Goal: Task Accomplishment & Management: Manage account settings

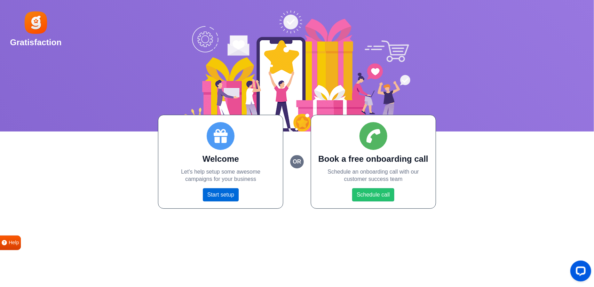
click at [219, 197] on link "Start setup" at bounding box center [221, 194] width 36 height 13
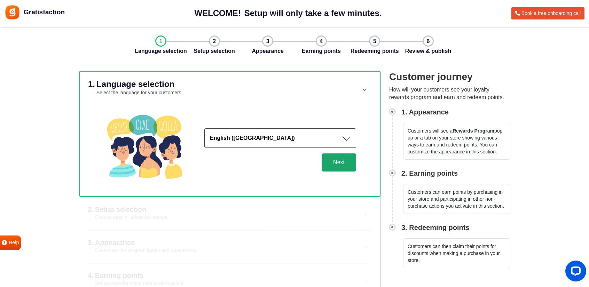
click at [337, 162] on button "Next" at bounding box center [338, 162] width 34 height 18
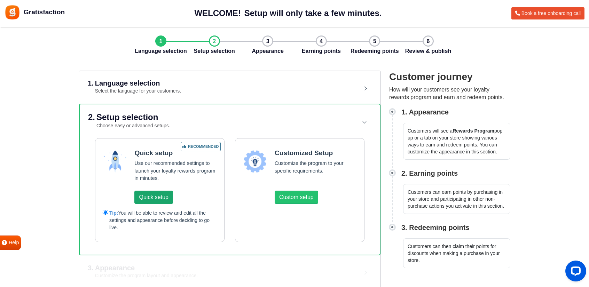
click at [155, 195] on button "Quick setup" at bounding box center [153, 197] width 38 height 13
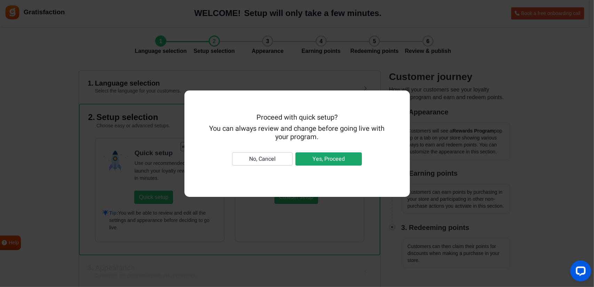
click at [339, 160] on button "Yes, Proceed" at bounding box center [328, 158] width 66 height 13
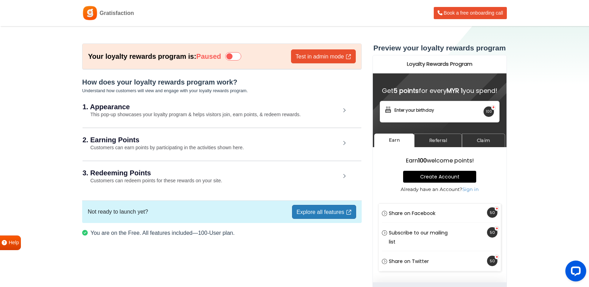
click at [168, 119] on div "1. Appearance This pop-up showcases your loyalty program & helps visitors join,…" at bounding box center [221, 111] width 279 height 32
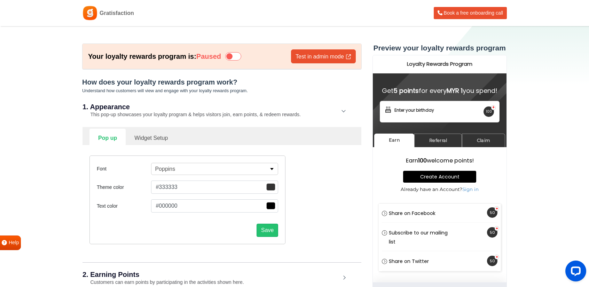
click at [195, 183] on button "#333333" at bounding box center [214, 187] width 127 height 13
click at [191, 187] on button "#333333" at bounding box center [214, 187] width 127 height 13
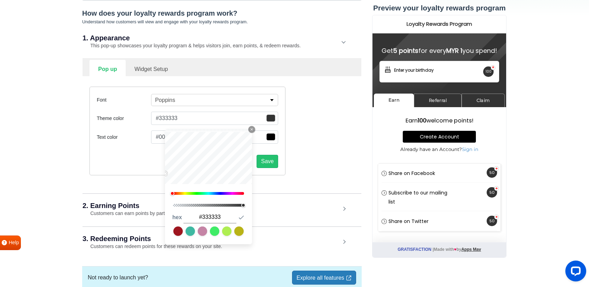
scroll to position [70, 0]
click at [214, 217] on input "#333333" at bounding box center [209, 216] width 53 height 12
paste input "F8EFC"
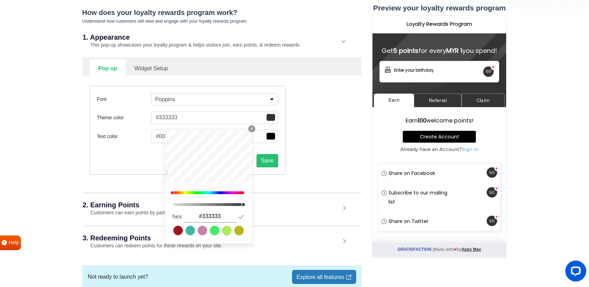
click at [353, 168] on div "Font Poppins Alfa Slab One Anek Telugu Anton Archivo Archivo Black Arimo Arvo A…" at bounding box center [221, 131] width 275 height 110
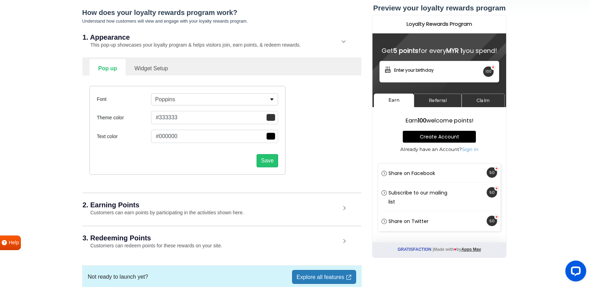
click at [214, 120] on button "#333333" at bounding box center [214, 117] width 127 height 13
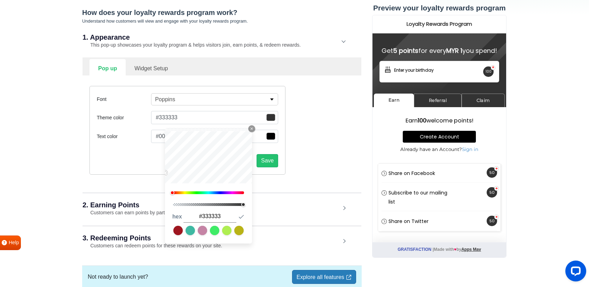
click at [210, 217] on input "#333333" at bounding box center [209, 216] width 53 height 12
paste input "F8EFC"
type input "#3F8EFC"
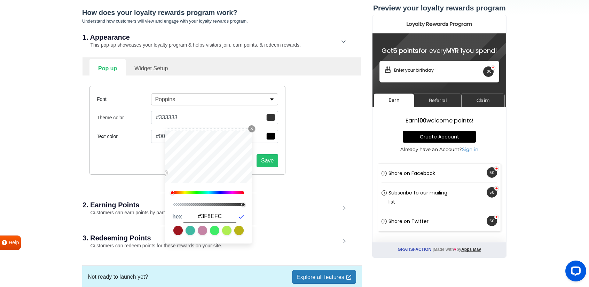
type input "#3f8efc"
click at [242, 215] on icon "button" at bounding box center [241, 216] width 7 height 7
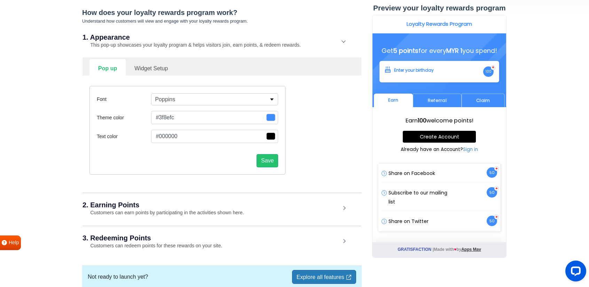
click at [141, 170] on div "Font Poppins Alfa Slab One Anek Telugu Anton Archivo Archivo Black Arimo Arvo A…" at bounding box center [187, 130] width 196 height 89
click at [224, 137] on button "#000000" at bounding box center [214, 136] width 127 height 13
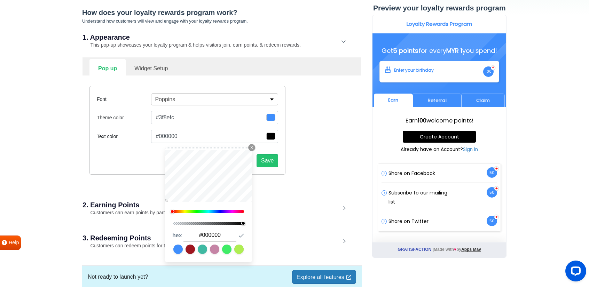
click at [228, 235] on input "#000000" at bounding box center [209, 235] width 53 height 12
paste input "FF82"
type input "#FF8200"
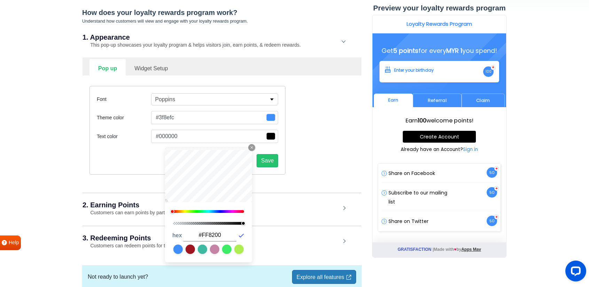
type input "#ff8200"
click at [243, 235] on icon "button" at bounding box center [241, 235] width 7 height 7
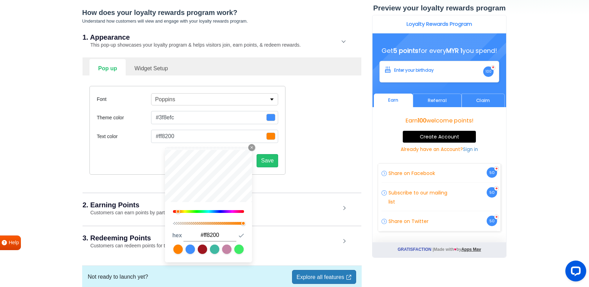
click at [208, 234] on input "#ff8200" at bounding box center [209, 235] width 53 height 12
paste input "2E2E2E"
type input "#2E2E2E"
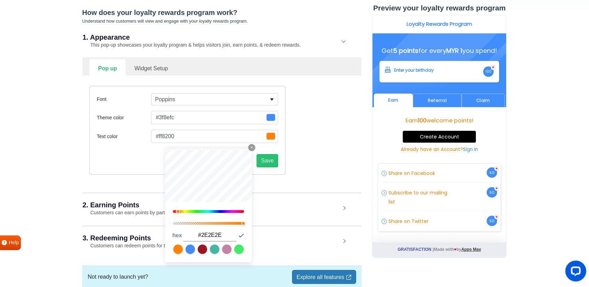
type input "#2e2e2e"
click at [241, 235] on icon "button" at bounding box center [241, 235] width 7 height 7
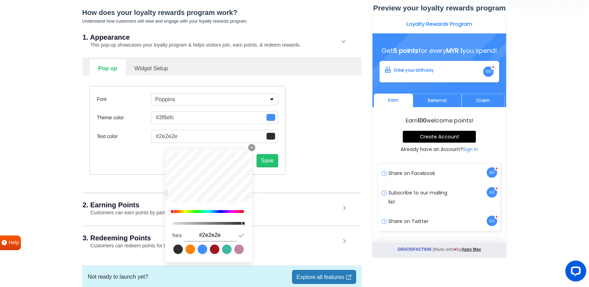
click at [315, 201] on h2 "2. Earning Points" at bounding box center [211, 204] width 258 height 7
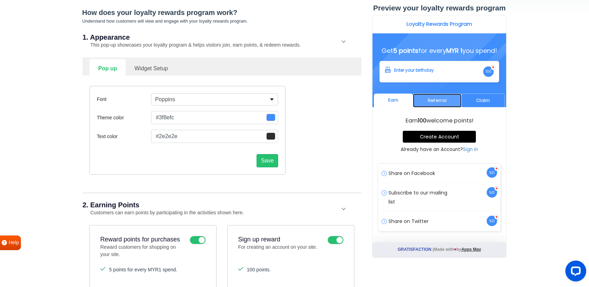
click at [450, 105] on link "Referral" at bounding box center [437, 101] width 48 height 14
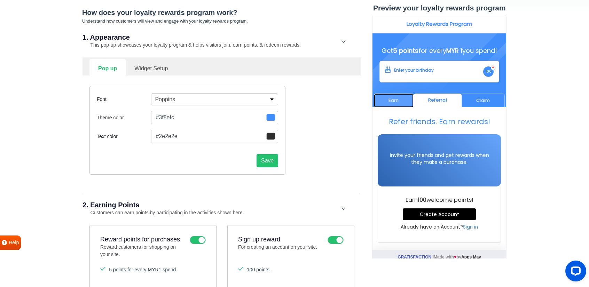
click at [394, 107] on link "Earn" at bounding box center [394, 101] width 40 height 14
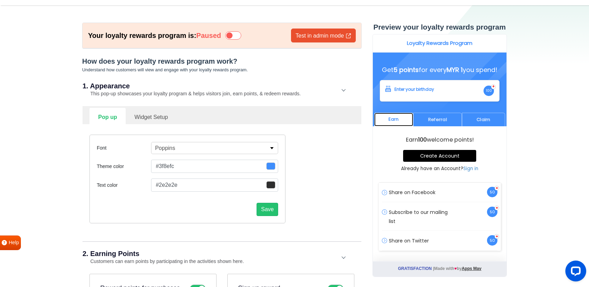
scroll to position [0, 0]
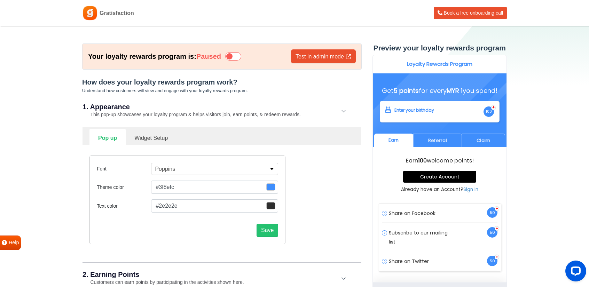
click at [158, 137] on link "Widget Setup" at bounding box center [151, 137] width 51 height 17
select select "right"
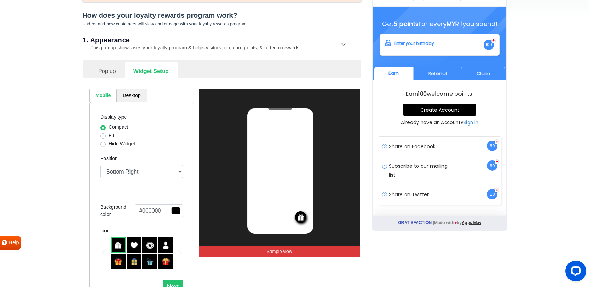
scroll to position [70, 0]
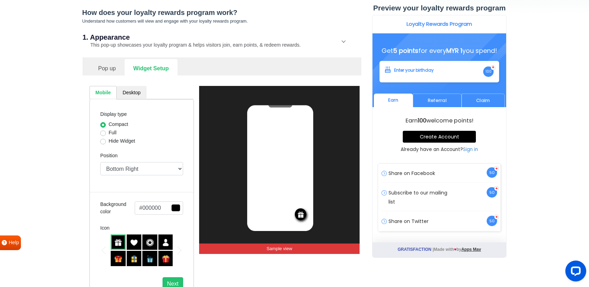
click at [109, 72] on link "Pop up" at bounding box center [106, 67] width 35 height 17
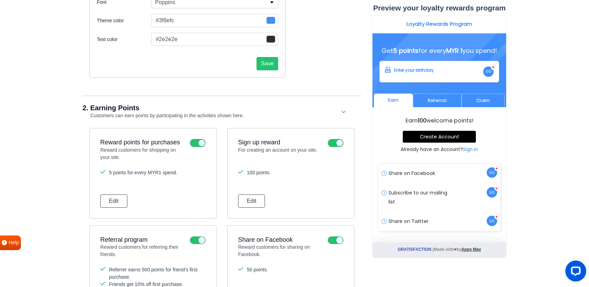
scroll to position [174, 0]
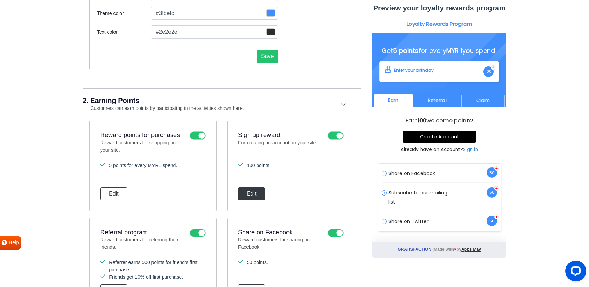
click at [254, 192] on button "Edit" at bounding box center [251, 193] width 27 height 13
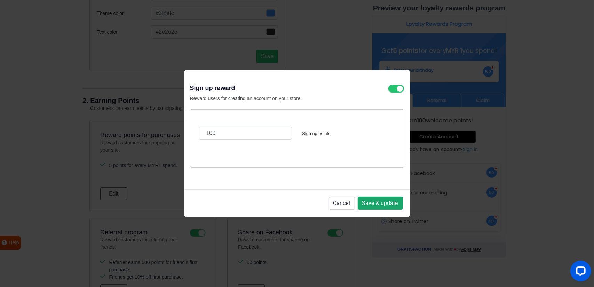
click at [384, 204] on button "Save & update" at bounding box center [380, 203] width 45 height 13
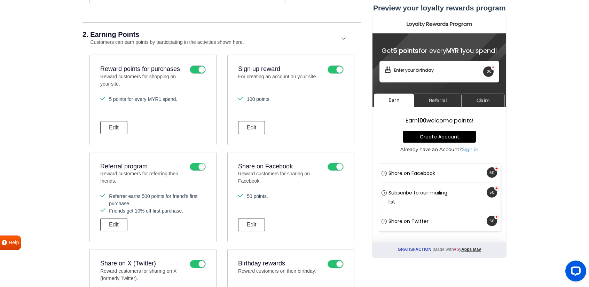
scroll to position [244, 0]
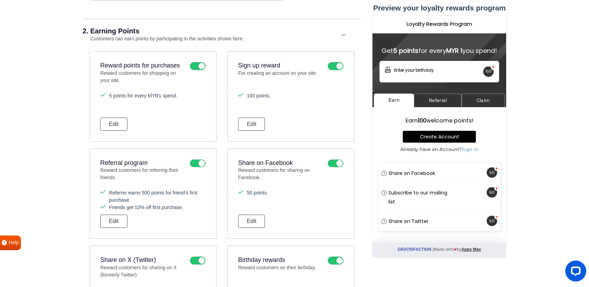
click at [47, 108] on section "Your loyalty rewards program is: Paused Test in admin mode How does your loyalt…" at bounding box center [294, 170] width 589 height 775
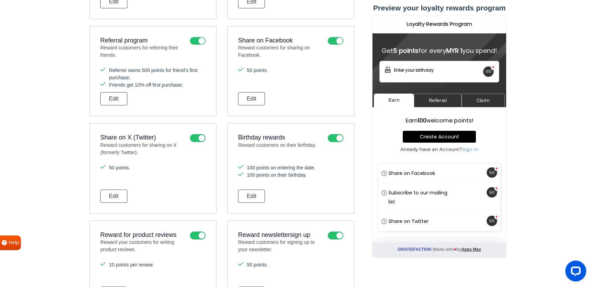
scroll to position [383, 0]
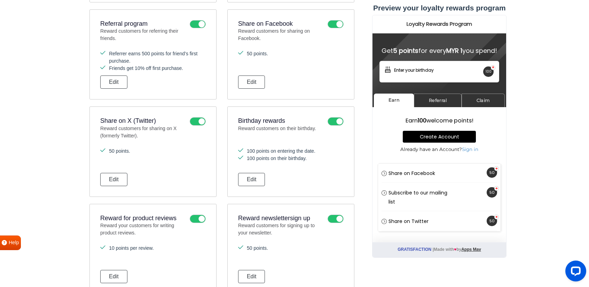
click at [197, 117] on icon at bounding box center [198, 121] width 16 height 8
click at [0, 0] on input "checkbox" at bounding box center [0, 0] width 0 height 0
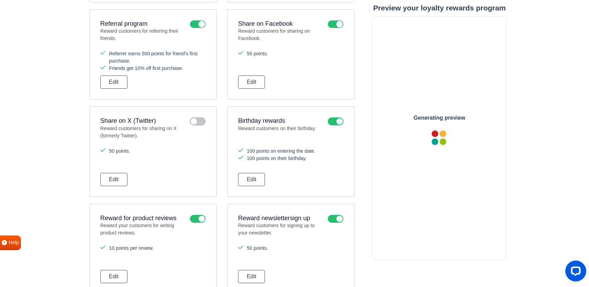
scroll to position [0, 0]
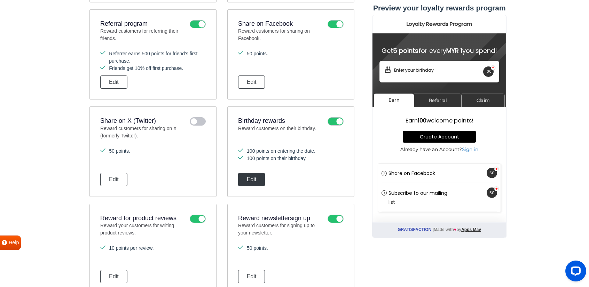
click at [254, 175] on button "Edit" at bounding box center [251, 179] width 27 height 13
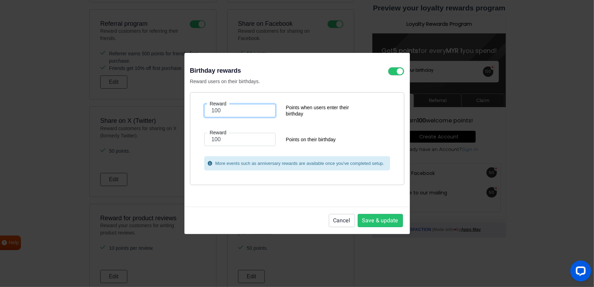
drag, startPoint x: 251, startPoint y: 112, endPoint x: 172, endPoint y: 114, distance: 79.0
click at [172, 114] on div "Birthday rewards Reward users on their birthdays. Reward 100 Points when users …" at bounding box center [297, 143] width 594 height 287
type input "50"
click at [391, 223] on button "Save & update" at bounding box center [380, 220] width 45 height 13
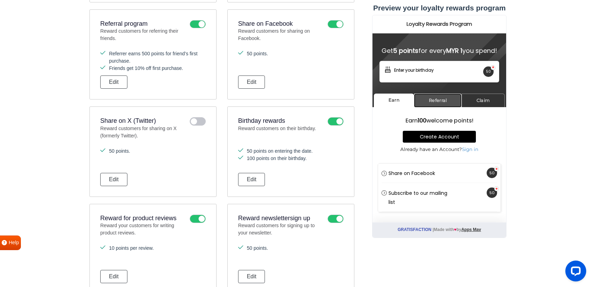
click at [439, 107] on link "Referral" at bounding box center [438, 101] width 48 height 14
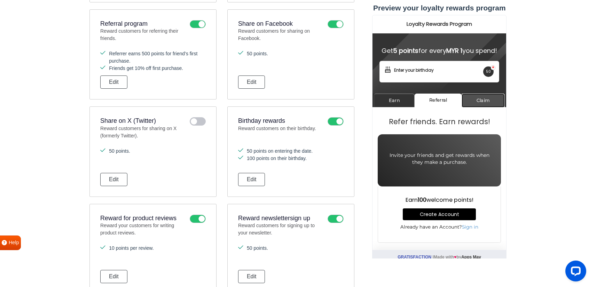
click at [477, 106] on link "Claim" at bounding box center [482, 101] width 43 height 14
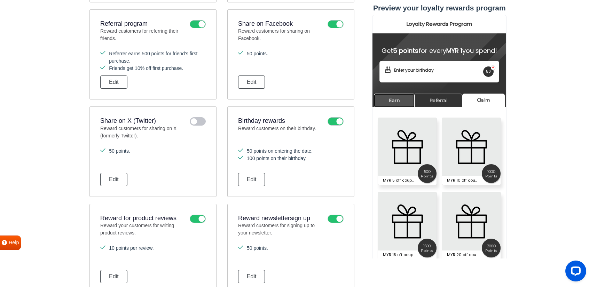
click at [395, 107] on link "Earn" at bounding box center [394, 101] width 41 height 14
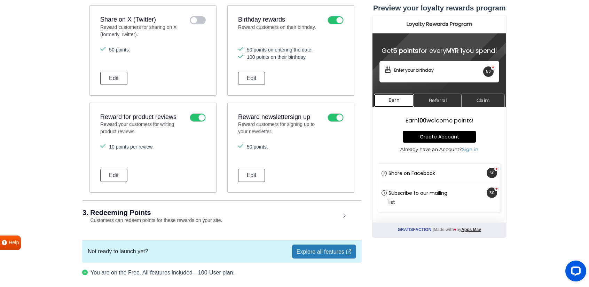
scroll to position [487, 0]
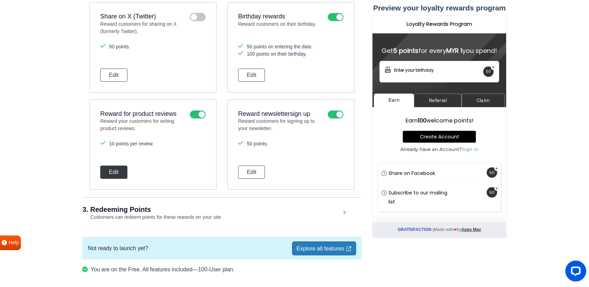
click at [119, 170] on button "Edit" at bounding box center [113, 172] width 27 height 13
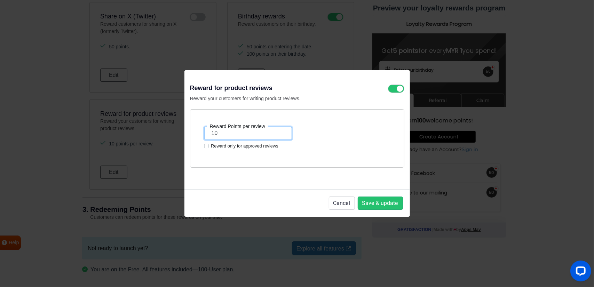
click at [240, 135] on input "10" at bounding box center [248, 133] width 88 height 13
click at [211, 144] on label "Reward only for approved reviews" at bounding box center [244, 146] width 67 height 7
click at [206, 144] on input "Reward only for approved reviews" at bounding box center [206, 146] width 5 height 6
checkbox input "true"
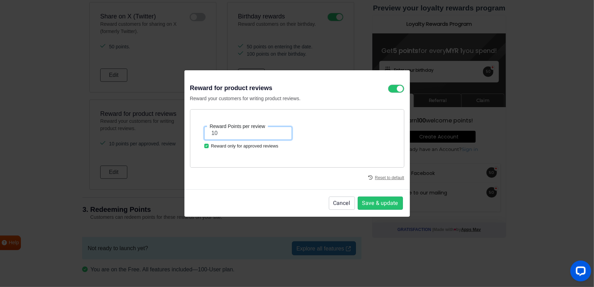
click at [232, 135] on input "10" at bounding box center [248, 133] width 88 height 13
type input "50"
click at [372, 204] on button "Save & update" at bounding box center [380, 203] width 45 height 13
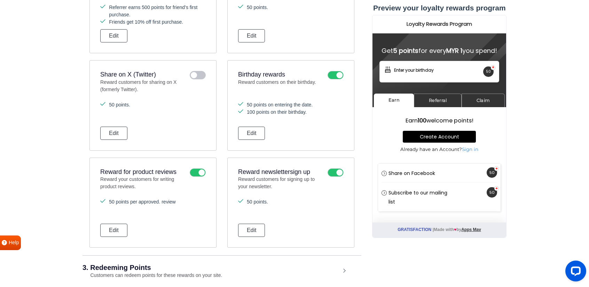
scroll to position [452, 0]
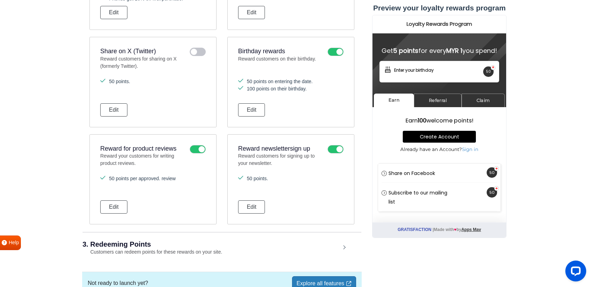
click at [337, 148] on icon at bounding box center [335, 149] width 16 height 8
click at [0, 0] on input "checkbox" at bounding box center [0, 0] width 0 height 0
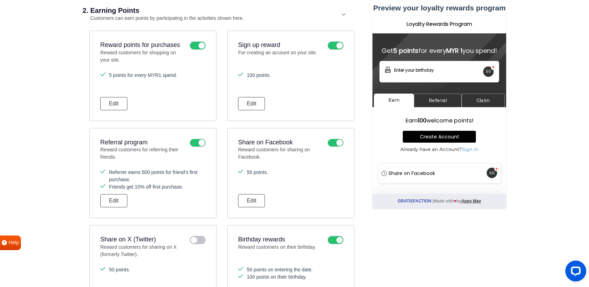
scroll to position [244, 0]
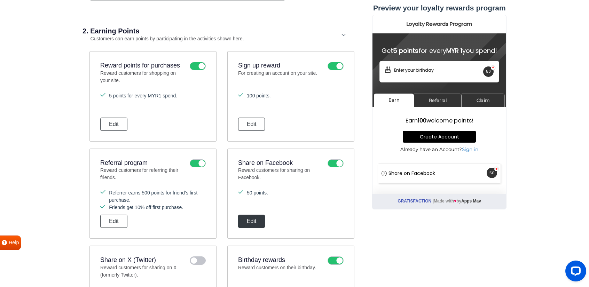
click at [252, 221] on button "Edit" at bounding box center [251, 221] width 27 height 13
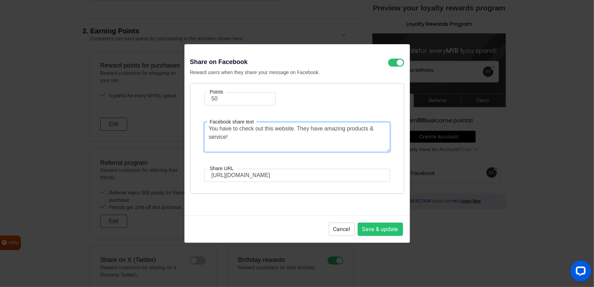
click at [273, 139] on textarea "You have to check out this website. They have amazing products & service!" at bounding box center [297, 137] width 186 height 30
click at [264, 137] on textarea "You have to check out this website. They have amazing products & service!" at bounding box center [297, 137] width 186 height 30
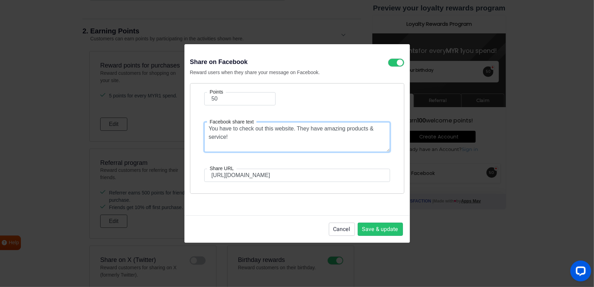
click at [264, 137] on textarea "You have to check out this website. They have amazing products & service!" at bounding box center [297, 137] width 186 height 30
paste textarea "should check out this site — they specialize in affordable wellness screenings …"
click at [289, 130] on textarea "You should check out this site — they specialize in affordable wellness screeni…" at bounding box center [297, 137] width 186 height 30
click at [353, 137] on textarea "You should check out this website! they specialize in affordable wellness scree…" at bounding box center [297, 137] width 186 height 30
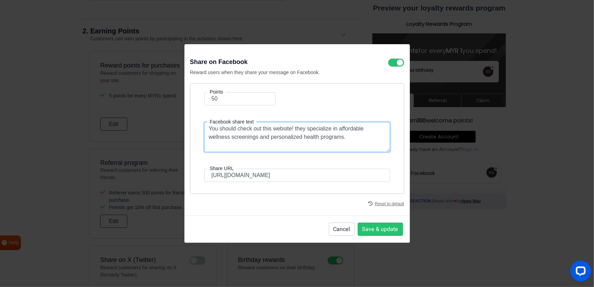
click at [354, 137] on textarea "You should check out this website! they specialize in affordable wellness scree…" at bounding box center [297, 137] width 186 height 30
click at [298, 136] on textarea "You should check out this website! they specialize in affordable wellness scree…" at bounding box center [297, 137] width 186 height 30
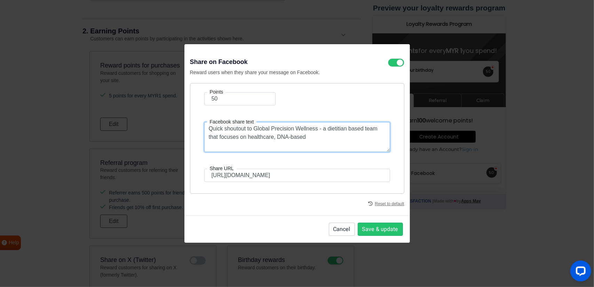
click at [264, 138] on textarea "Quick shoutout to Global Precision Wellness - a dietitian based team that focus…" at bounding box center [297, 137] width 186 height 30
click at [278, 136] on textarea "Quick shoutout to Global Precision Wellness - a dietitian based team that focus…" at bounding box center [297, 137] width 186 height 30
paste textarea "healthcare"
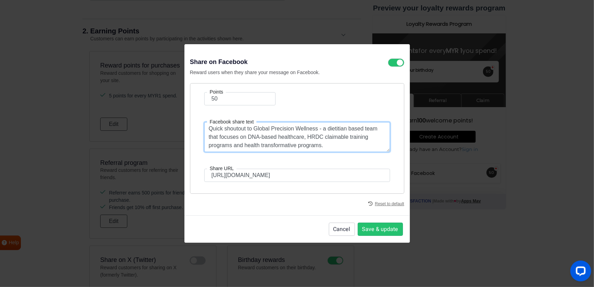
click at [251, 139] on textarea "Quick shoutout to Global Precision Wellness - a dietitian based team that focus…" at bounding box center [297, 137] width 186 height 30
paste textarea "Shoutout to Global Precision Wellness — a dedicated team of dietitians leading …"
click at [312, 129] on textarea "Shoutout to Global Precision Wellness — a dedicated team of dietitians leading …" at bounding box center [297, 137] width 186 height 30
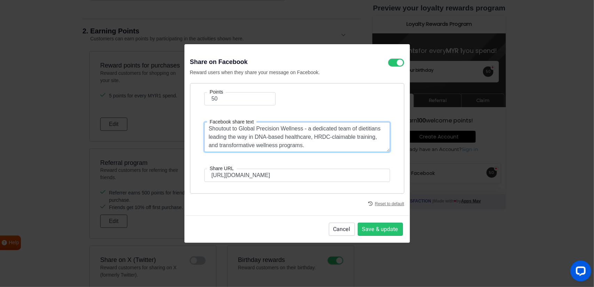
drag, startPoint x: 277, startPoint y: 145, endPoint x: 220, endPoint y: 148, distance: 57.1
click at [220, 148] on textarea "Shoutout to Global Precision Wellness - a dedicated team of dietitians leading …" at bounding box center [297, 137] width 186 height 30
type textarea "Shoutout to Global Precision Wellness - a dedicated team of dietitians leading …"
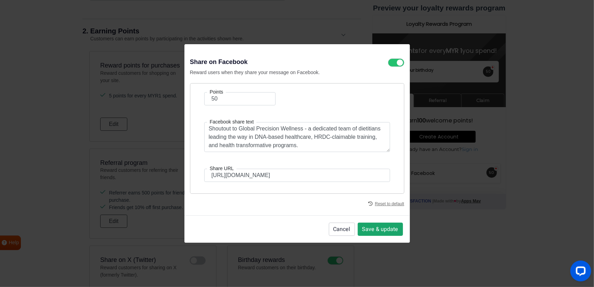
click at [387, 233] on button "Save & update" at bounding box center [380, 229] width 45 height 13
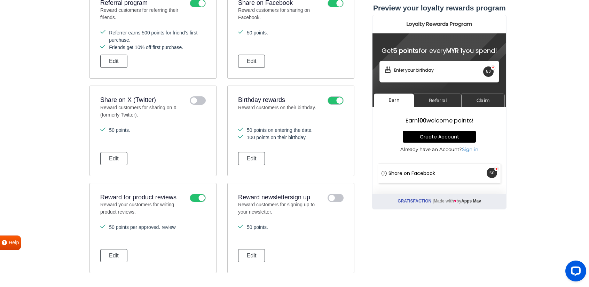
scroll to position [406, 0]
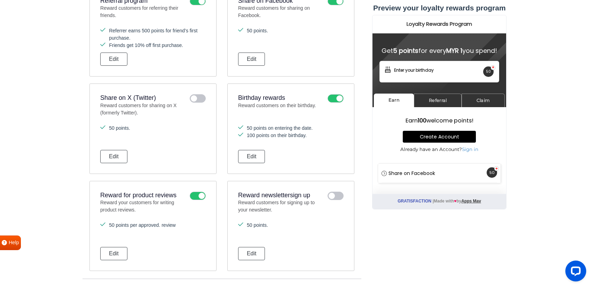
click at [201, 97] on icon at bounding box center [198, 98] width 16 height 8
click at [0, 0] on input "checkbox" at bounding box center [0, 0] width 0 height 0
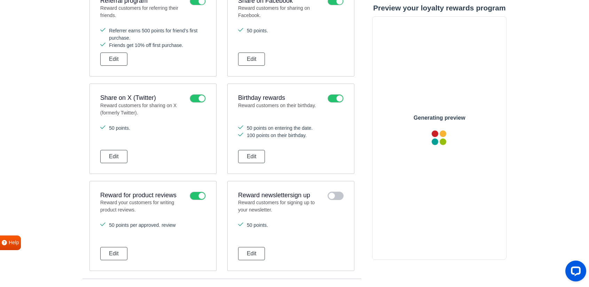
scroll to position [0, 0]
click at [122, 155] on button "Edit" at bounding box center [113, 156] width 27 height 13
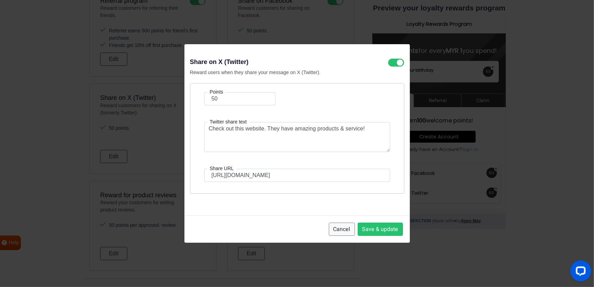
click at [337, 229] on button "Cancel" at bounding box center [342, 229] width 26 height 13
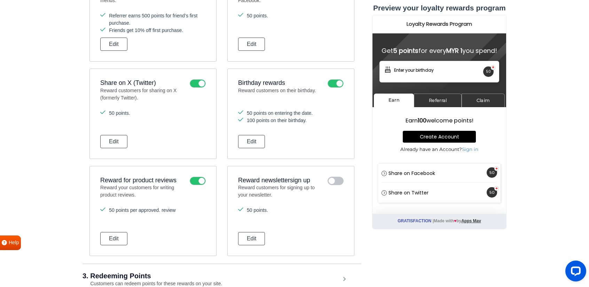
scroll to position [371, 0]
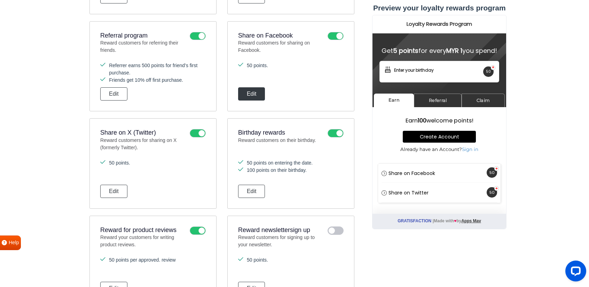
click at [248, 96] on button "Edit" at bounding box center [251, 93] width 27 height 13
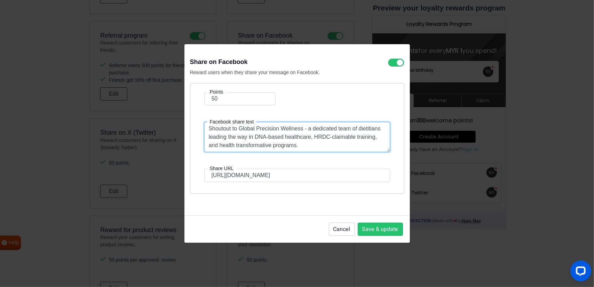
click at [248, 128] on textarea "Shoutout to Global Precision Wellness - a dedicated team of dietitians leading …" at bounding box center [297, 137] width 186 height 30
click at [341, 229] on button "Cancel" at bounding box center [342, 229] width 26 height 13
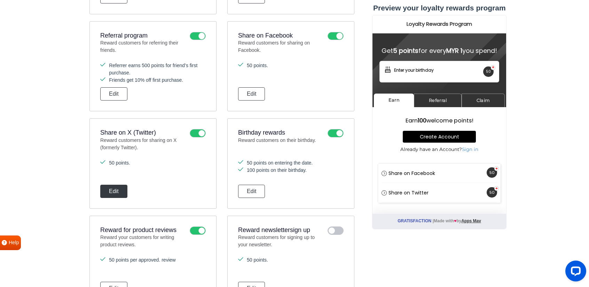
click at [116, 192] on button "Edit" at bounding box center [113, 191] width 27 height 13
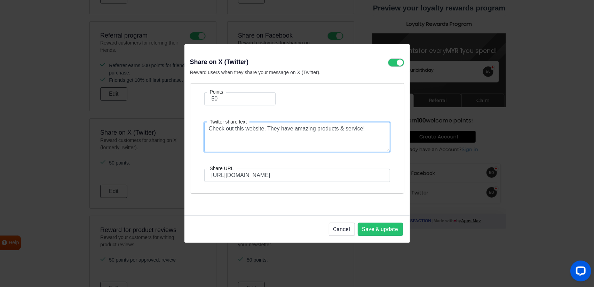
click at [276, 124] on textarea "Check out this website. They have amazing products & service!" at bounding box center [297, 137] width 186 height 30
paste textarea "Shoutout to Global Precision Wellness - a dedicated team of dietitians leading …"
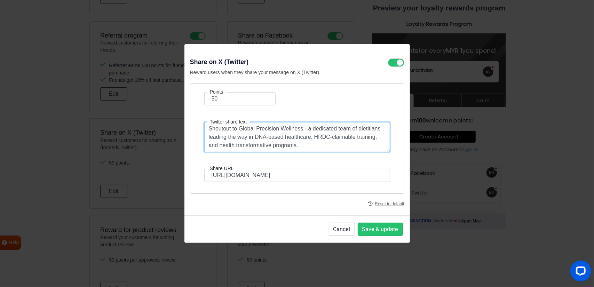
type textarea "Shoutout to Global Precision Wellness - a dedicated team of dietitians leading …"
click at [298, 158] on form "Points 50 Twitter share text Shoutout to Global Precision Wellness - a dedicate…" at bounding box center [297, 137] width 196 height 90
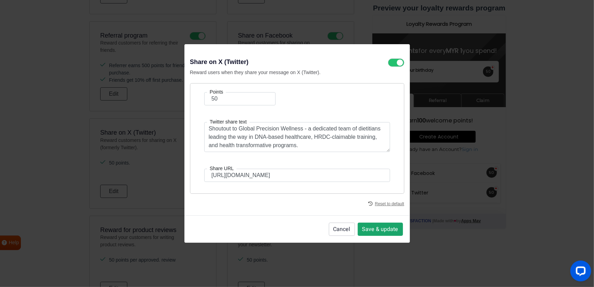
click at [386, 229] on button "Save & update" at bounding box center [380, 229] width 45 height 13
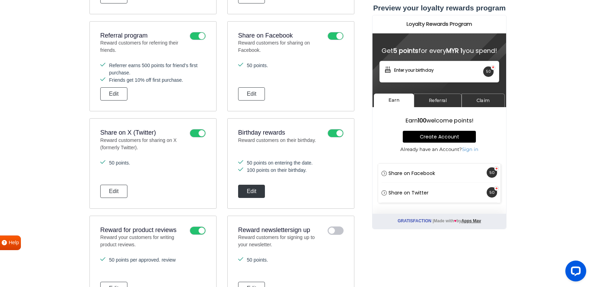
click at [263, 192] on button "Edit" at bounding box center [251, 191] width 27 height 13
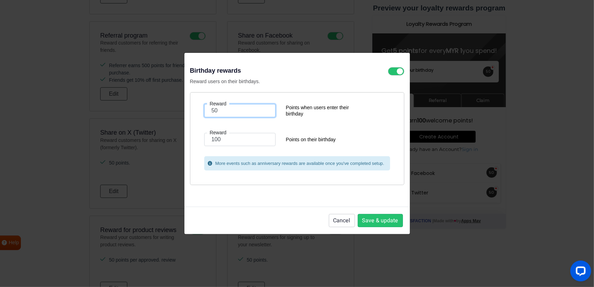
drag, startPoint x: 249, startPoint y: 114, endPoint x: 173, endPoint y: 122, distance: 77.0
click at [173, 122] on div "Birthday rewards Reward users on their birthdays. Reward 50 Points when users e…" at bounding box center [297, 143] width 594 height 287
type input "0"
click at [375, 223] on button "Save & update" at bounding box center [380, 220] width 45 height 13
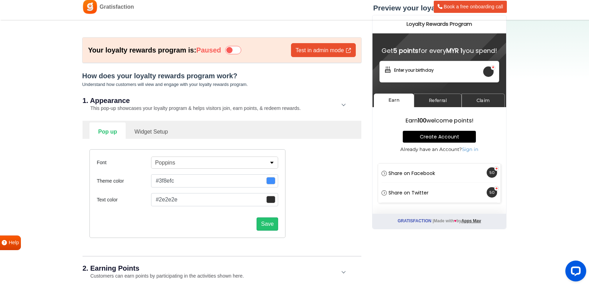
scroll to position [0, 0]
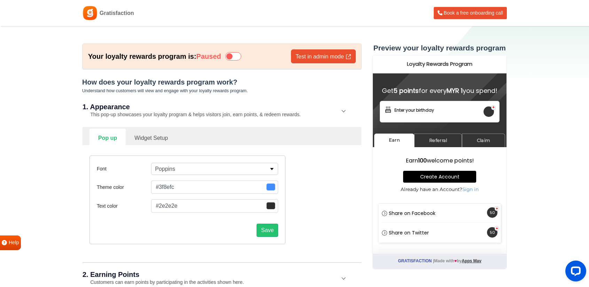
click at [159, 140] on link "Widget Setup" at bounding box center [151, 137] width 51 height 17
select select "right"
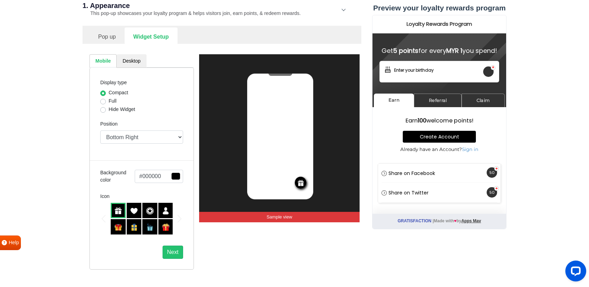
scroll to position [104, 0]
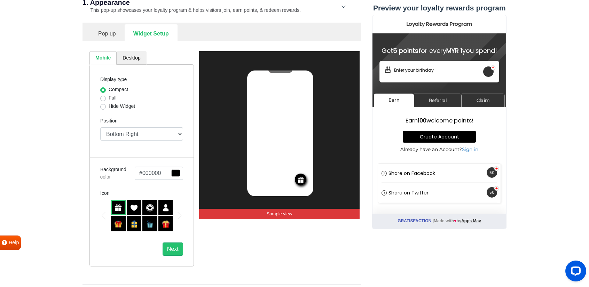
click at [109, 98] on label "Full" at bounding box center [113, 97] width 8 height 7
click at [102, 98] on input "Full" at bounding box center [103, 97] width 6 height 7
radio input "true"
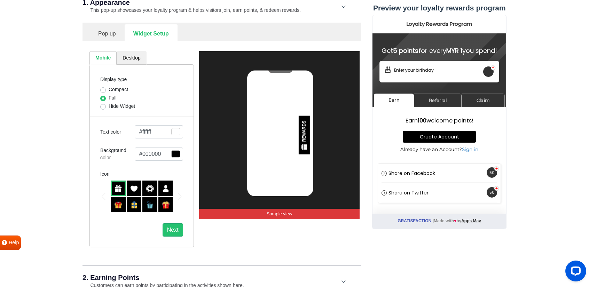
click at [109, 104] on label "Hide Widget" at bounding box center [122, 106] width 26 height 7
click at [105, 104] on input "Hide Widget" at bounding box center [103, 106] width 6 height 7
radio input "true"
click at [109, 89] on label "Compact" at bounding box center [118, 89] width 19 height 7
click at [102, 89] on input "Compact" at bounding box center [103, 89] width 6 height 7
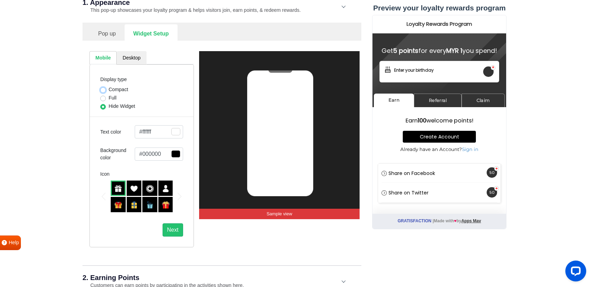
radio input "true"
select select "right"
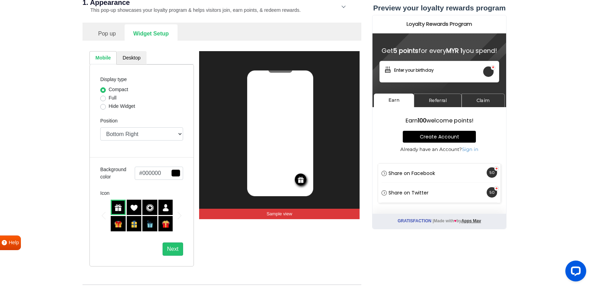
click at [121, 224] on img at bounding box center [118, 224] width 8 height 8
click at [135, 223] on img at bounding box center [134, 224] width 8 height 8
click at [152, 224] on img at bounding box center [150, 224] width 8 height 8
click at [168, 226] on img at bounding box center [166, 224] width 8 height 8
click at [116, 210] on img at bounding box center [118, 208] width 8 height 8
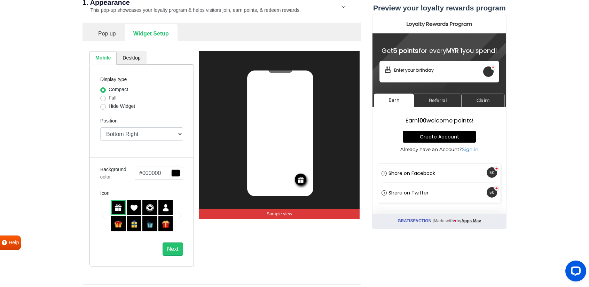
click at [157, 174] on button "#000000" at bounding box center [159, 173] width 48 height 13
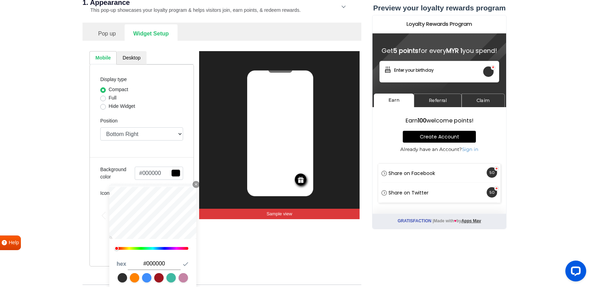
click at [157, 268] on input "#000000" at bounding box center [153, 264] width 53 height 12
click at [157, 265] on input "#000000" at bounding box center [153, 264] width 53 height 12
paste input "3F8EFC"
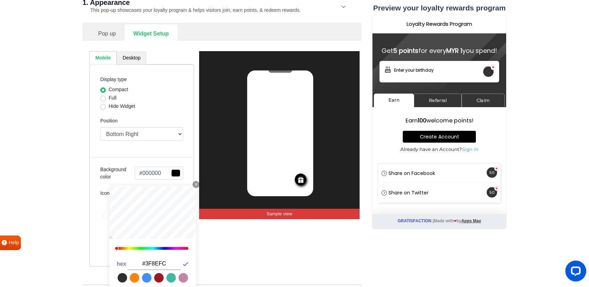
type input "#3F8EFC"
type input "#3f8efc"
click at [183, 263] on icon "button" at bounding box center [185, 264] width 7 height 7
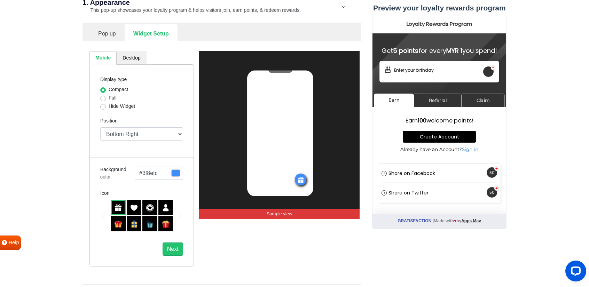
click at [298, 253] on div "REWARDS Sample view" at bounding box center [279, 158] width 161 height 215
click at [168, 227] on img at bounding box center [166, 224] width 8 height 8
click at [117, 208] on img at bounding box center [118, 208] width 8 height 8
click at [163, 173] on button "#3f8efc" at bounding box center [159, 173] width 48 height 13
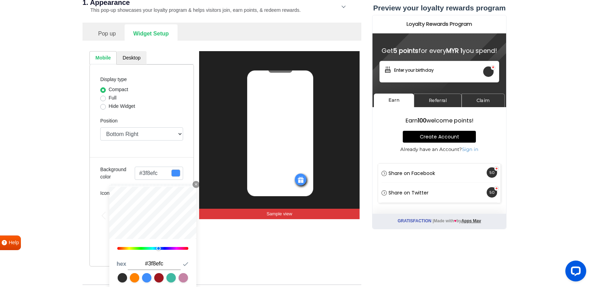
click at [152, 263] on input "#3f8efc" at bounding box center [153, 264] width 53 height 12
paste input "FF8200"
type input "#FF8200"
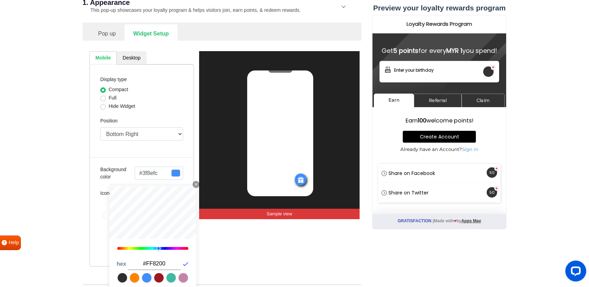
type input "#ff8200"
click at [186, 262] on icon "button" at bounding box center [185, 264] width 7 height 7
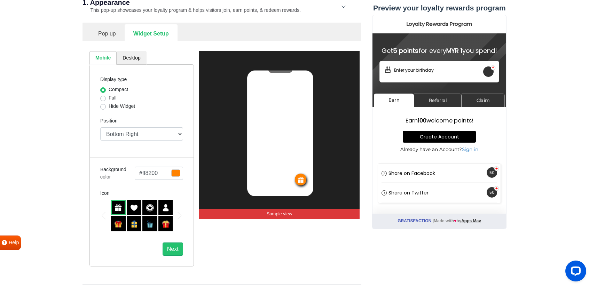
click at [233, 249] on div "REWARDS Sample view" at bounding box center [279, 158] width 161 height 215
click at [154, 224] on div at bounding box center [149, 223] width 15 height 15
click at [133, 224] on img at bounding box center [134, 224] width 8 height 8
click at [114, 225] on img at bounding box center [118, 224] width 8 height 8
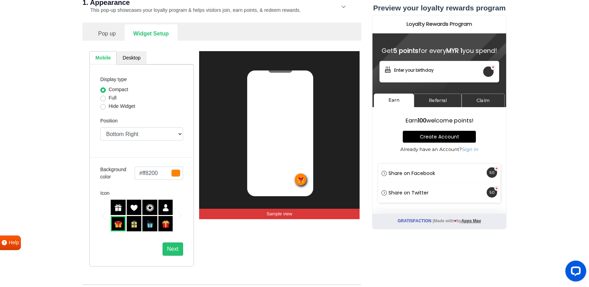
click at [167, 220] on div at bounding box center [165, 223] width 15 height 15
click at [121, 210] on img at bounding box center [118, 208] width 8 height 8
click at [131, 207] on img at bounding box center [134, 208] width 8 height 8
click at [115, 207] on img at bounding box center [118, 208] width 8 height 8
click at [169, 250] on button "Next" at bounding box center [172, 249] width 21 height 13
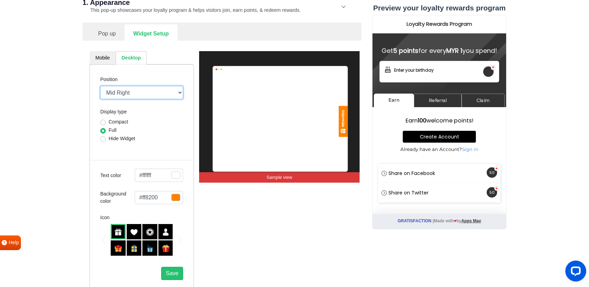
click at [151, 94] on select "Mid Right Mid Left Top Bar Top Left Top Right Top Center Bottom Bar Bottom Left…" at bounding box center [141, 92] width 83 height 13
click at [151, 92] on select "Mid Right Mid Left Top Bar Top Left Top Right Top Center Bottom Bar Bottom Left…" at bounding box center [141, 92] width 83 height 13
click at [100, 86] on select "Mid Right Mid Left Top Bar Top Left Top Right Top Center Bottom Bar Bottom Left…" at bounding box center [141, 92] width 83 height 13
click at [136, 96] on select "Mid Right Mid Left Top Bar Top Left Top Right Top Center Bottom Bar Bottom Left…" at bounding box center [141, 92] width 83 height 13
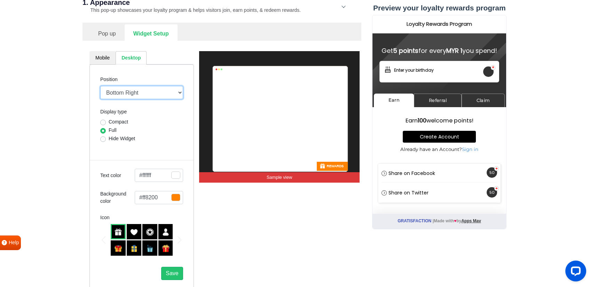
select select "side-drawer"
click at [100, 86] on select "Mid Right Mid Left Top Bar Top Left Top Right Top Center Bottom Bar Bottom Left…" at bounding box center [141, 92] width 83 height 13
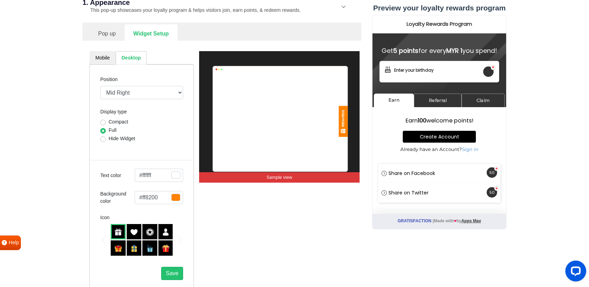
click at [118, 121] on label "Compact" at bounding box center [118, 121] width 19 height 7
click at [106, 121] on input "Compact" at bounding box center [103, 121] width 6 height 7
radio input "true"
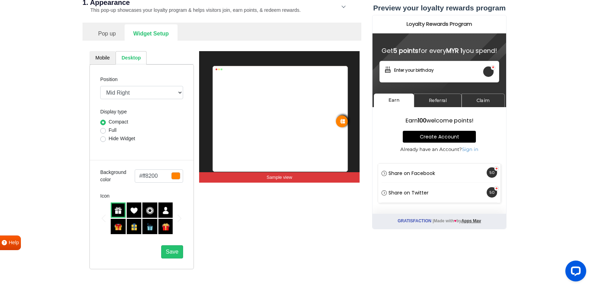
click at [113, 129] on label "Full" at bounding box center [113, 130] width 8 height 7
click at [106, 129] on input "Full" at bounding box center [103, 130] width 6 height 7
radio input "true"
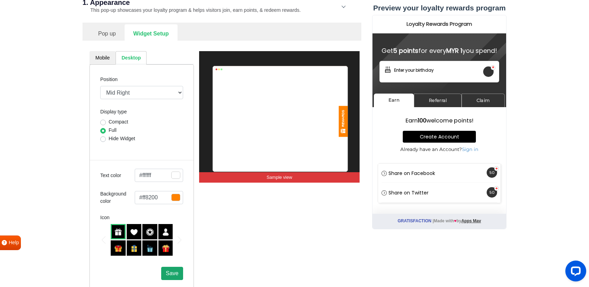
click at [173, 272] on span "Save" at bounding box center [172, 273] width 13 height 6
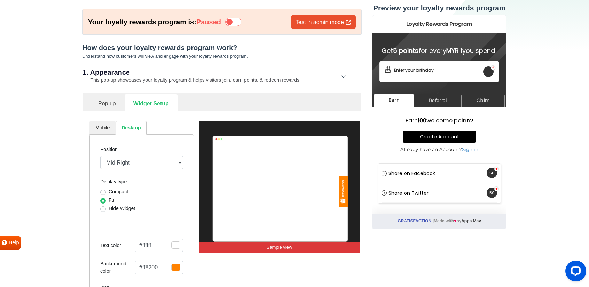
scroll to position [0, 0]
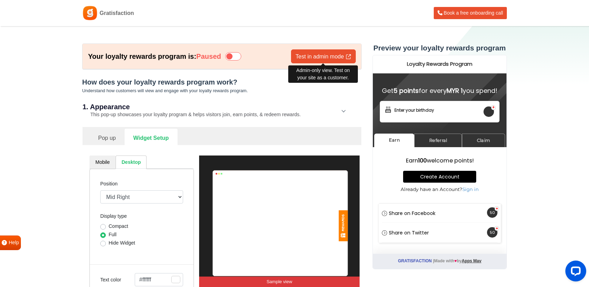
click at [334, 59] on link "Test in admin mode" at bounding box center [323, 56] width 65 height 14
click at [113, 139] on link "Pop up" at bounding box center [106, 137] width 35 height 17
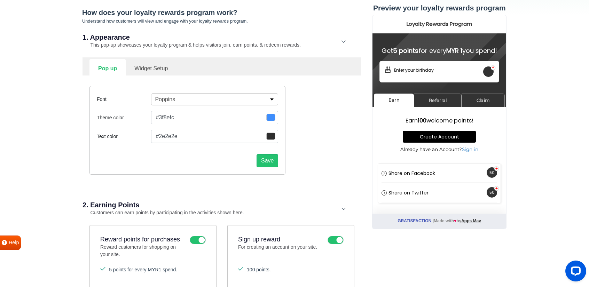
click at [142, 71] on link "Widget Setup" at bounding box center [151, 67] width 51 height 17
select select "right"
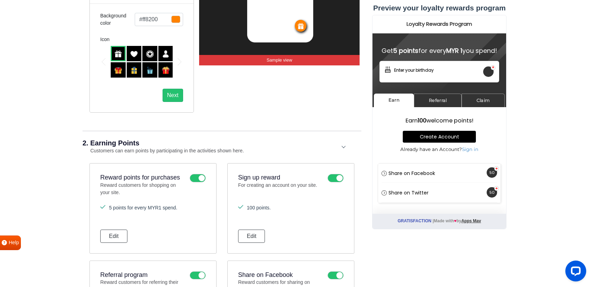
scroll to position [255, 0]
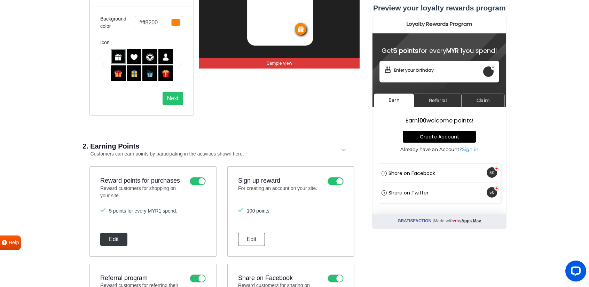
click at [122, 242] on button "Edit" at bounding box center [113, 239] width 27 height 13
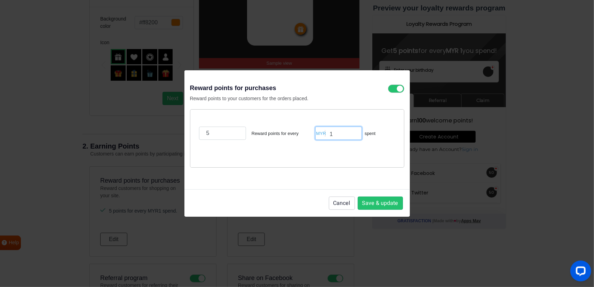
drag, startPoint x: 342, startPoint y: 134, endPoint x: 317, endPoint y: 135, distance: 25.4
click at [317, 135] on div "MYR 1 spent" at bounding box center [355, 133] width 80 height 13
type input "10"
click at [378, 200] on button "Save & update" at bounding box center [380, 203] width 45 height 13
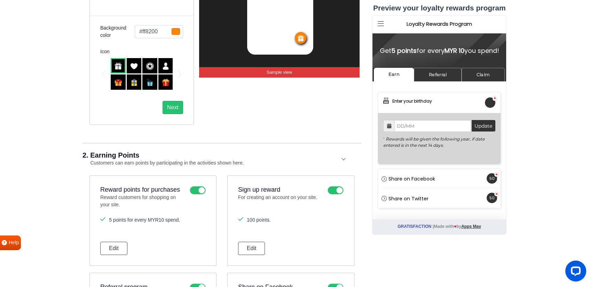
scroll to position [244, 0]
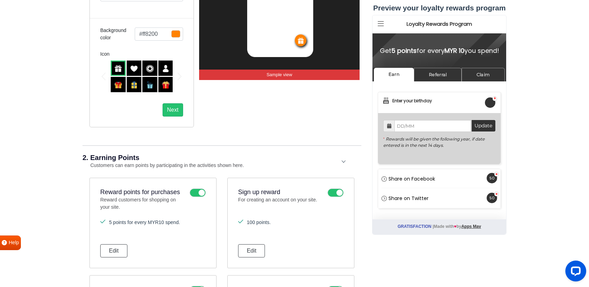
click at [400, 104] on strong "Enter your birthday" at bounding box center [412, 101] width 40 height 6
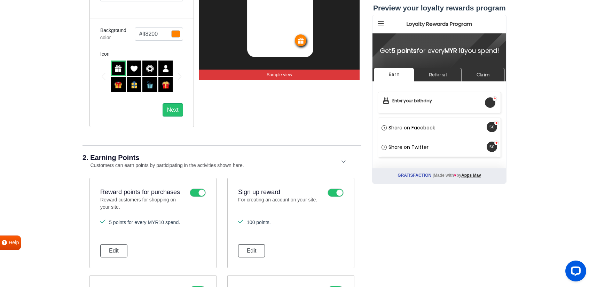
click at [400, 104] on strong "Enter your birthday" at bounding box center [412, 101] width 40 height 6
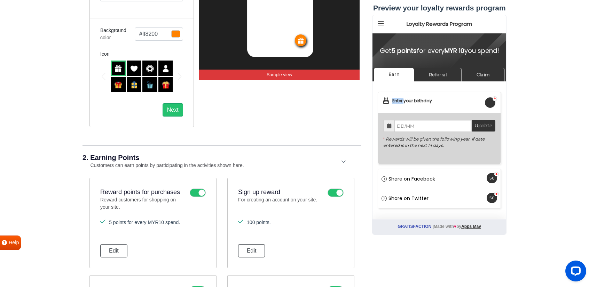
click at [400, 104] on strong "Enter your birthday" at bounding box center [412, 101] width 40 height 6
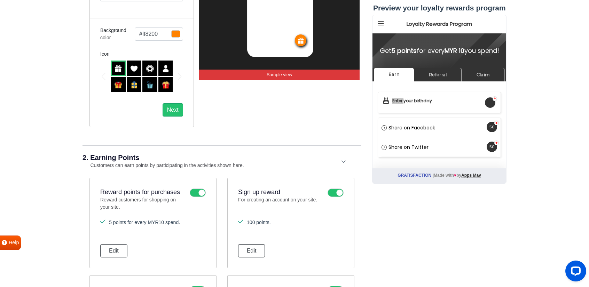
click at [546, 94] on section "Your loyalty rewards program is: Paused Test in admin mode How does your loyalt…" at bounding box center [294, 234] width 589 height 902
click at [441, 79] on link "Referral" at bounding box center [438, 75] width 48 height 14
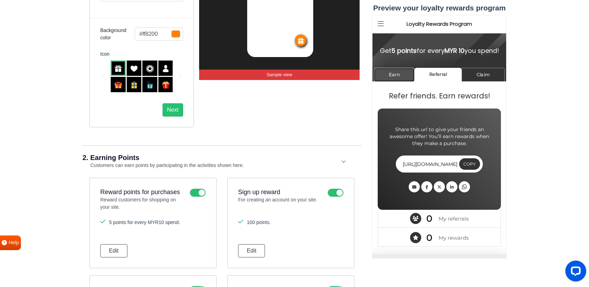
click at [398, 81] on link "Earn" at bounding box center [394, 75] width 41 height 14
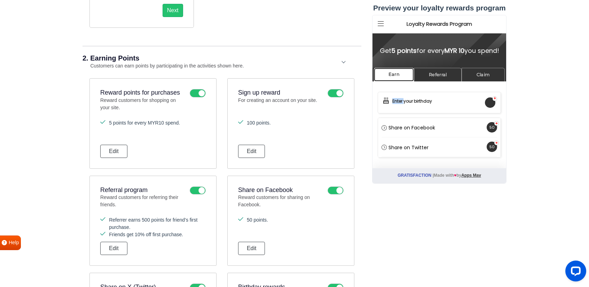
scroll to position [348, 0]
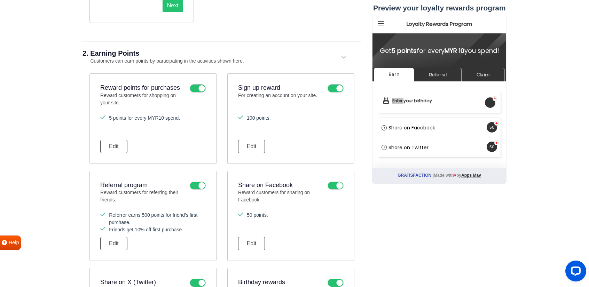
click at [63, 146] on section "Your loyalty rewards program is: Paused Test in admin mode How does your loyalt…" at bounding box center [294, 129] width 589 height 902
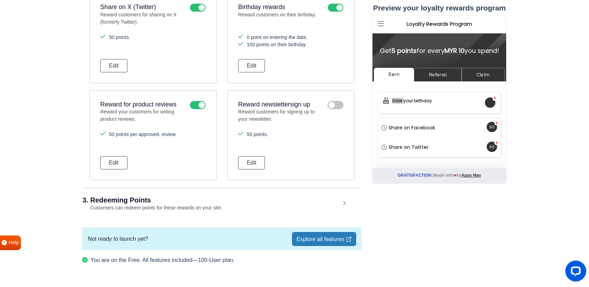
scroll to position [626, 0]
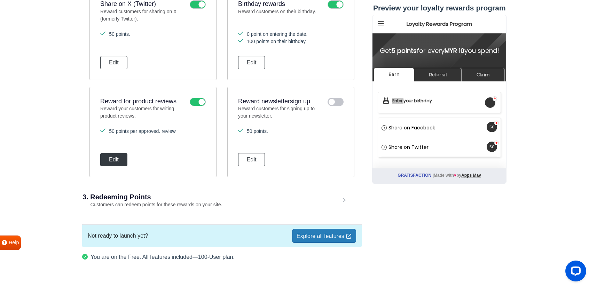
click at [111, 157] on button "Edit" at bounding box center [113, 159] width 27 height 13
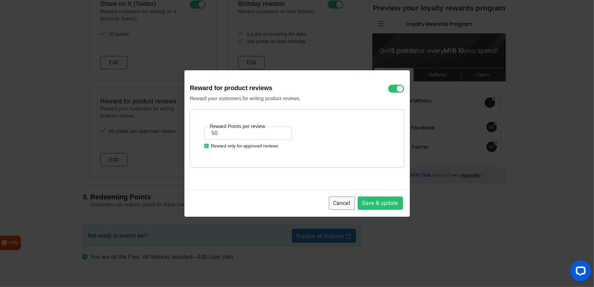
click at [333, 202] on button "Cancel" at bounding box center [342, 203] width 26 height 13
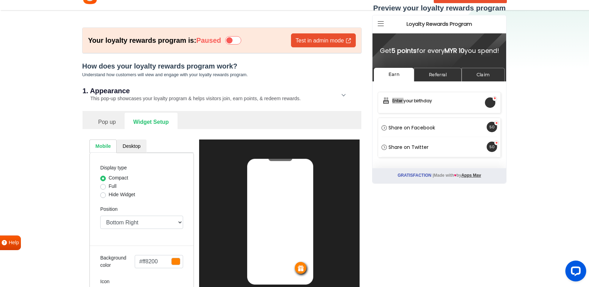
scroll to position [11, 0]
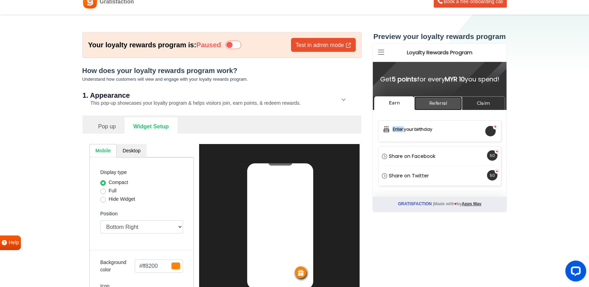
click at [435, 106] on link "Referral" at bounding box center [438, 103] width 48 height 14
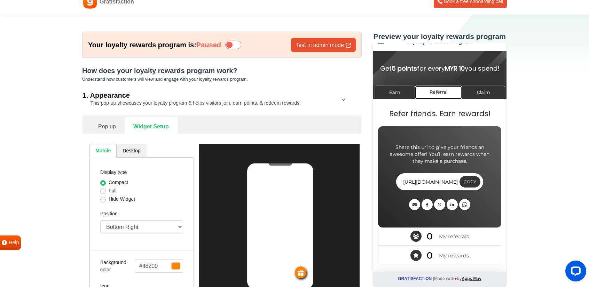
scroll to position [17, 0]
click at [472, 93] on link "Claim" at bounding box center [482, 93] width 43 height 14
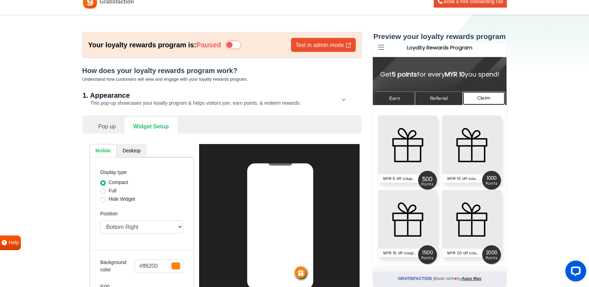
scroll to position [11, 0]
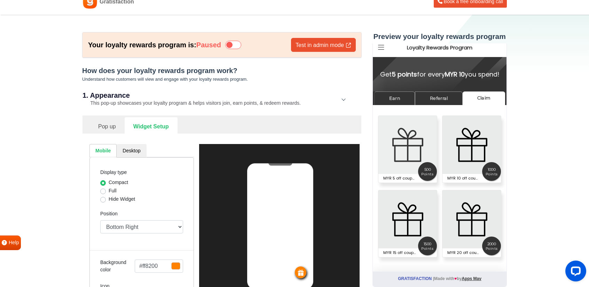
click at [410, 144] on img at bounding box center [407, 145] width 58 height 58
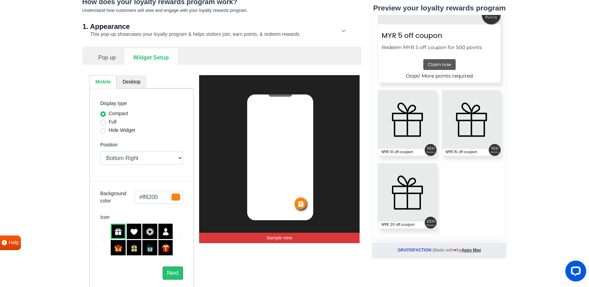
scroll to position [0, 0]
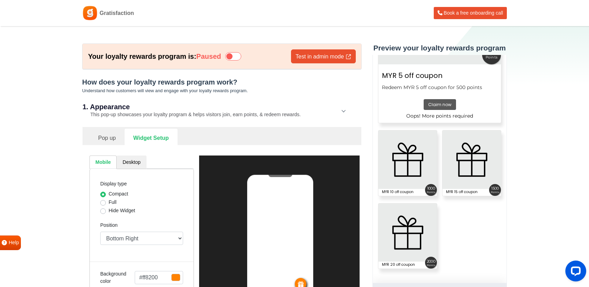
drag, startPoint x: 59, startPoint y: 207, endPoint x: 51, endPoint y: 98, distance: 108.5
click at [96, 140] on link "Pop up" at bounding box center [106, 137] width 35 height 17
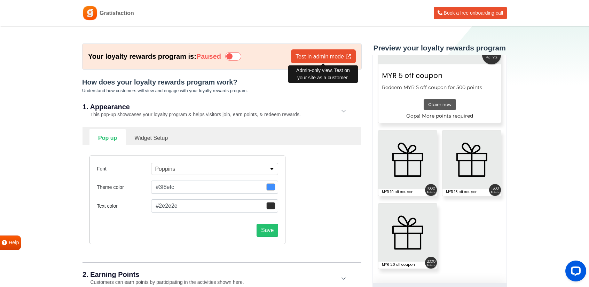
click at [318, 57] on link "Test in admin mode" at bounding box center [323, 56] width 65 height 14
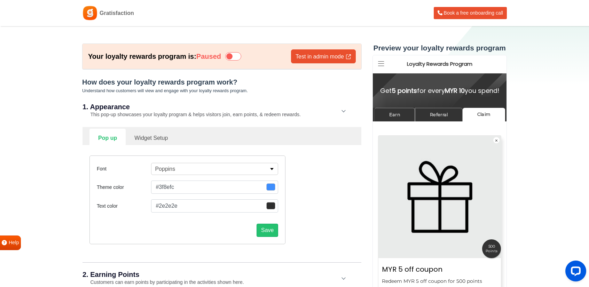
click at [379, 63] on icon at bounding box center [381, 64] width 6 height 7
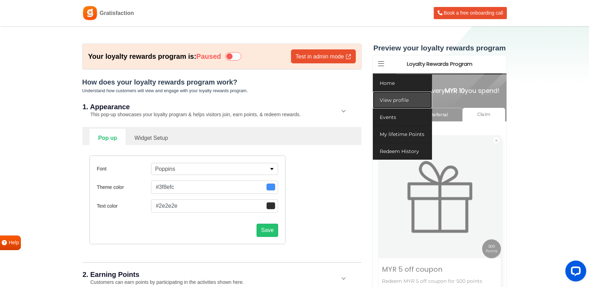
click at [387, 101] on link "View profile" at bounding box center [401, 100] width 59 height 17
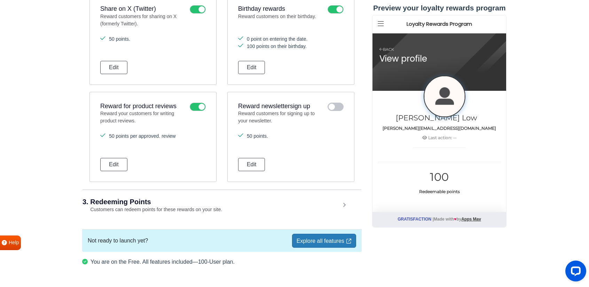
scroll to position [510, 0]
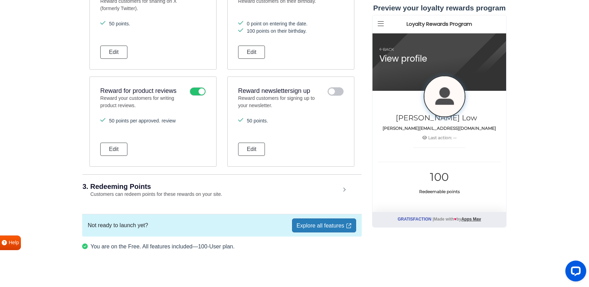
click at [136, 191] on small "Customers can redeem points for these rewards on your site." at bounding box center [152, 194] width 140 height 6
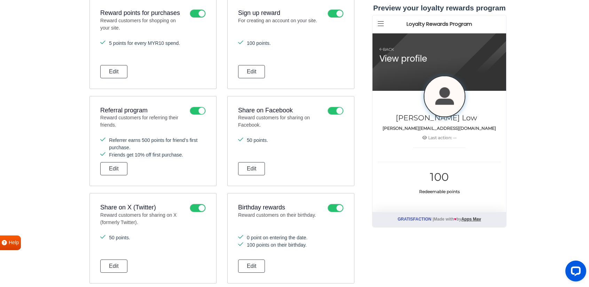
scroll to position [0, 0]
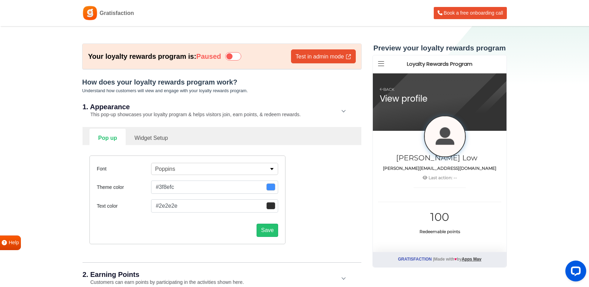
drag, startPoint x: 53, startPoint y: 171, endPoint x: 61, endPoint y: 19, distance: 151.9
